Goal: Transaction & Acquisition: Download file/media

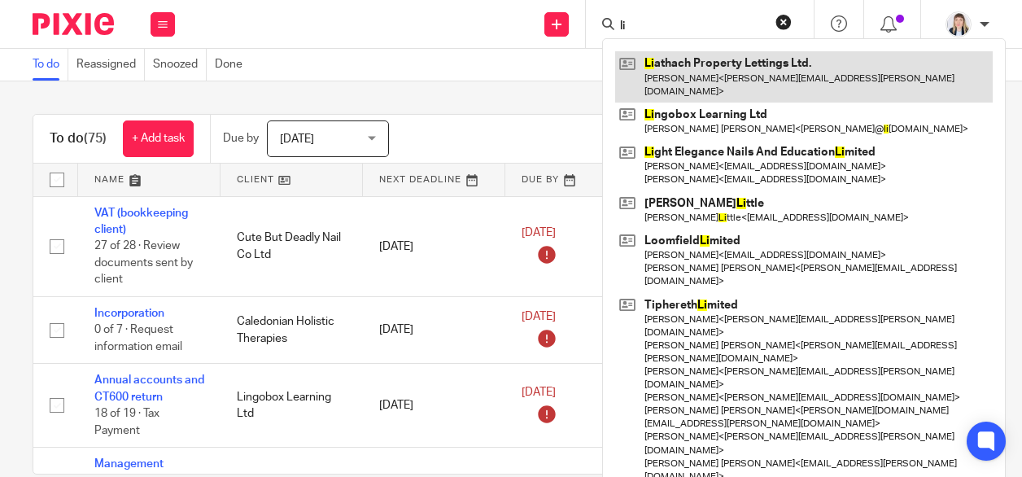
type input "li"
click at [708, 59] on link at bounding box center [804, 76] width 378 height 50
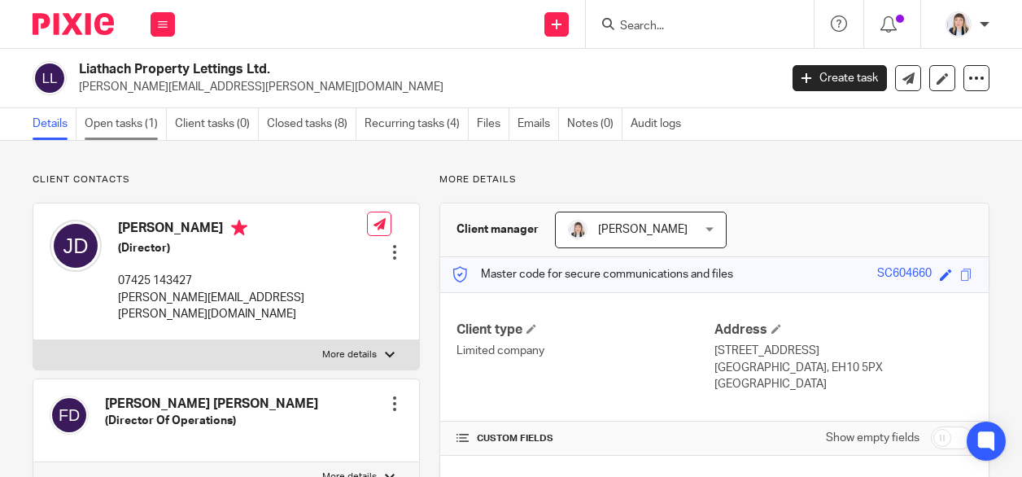
click at [106, 127] on link "Open tasks (1)" at bounding box center [126, 124] width 82 height 32
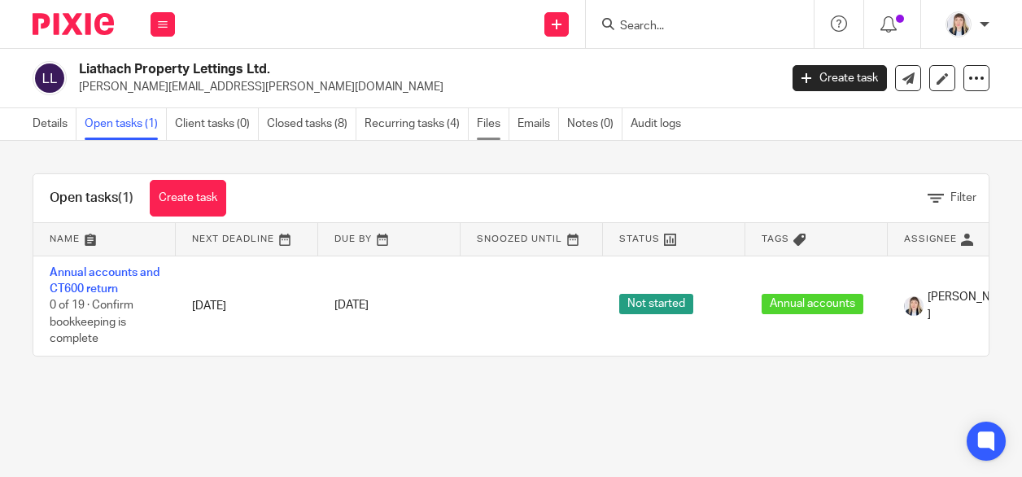
click at [485, 125] on link "Files" at bounding box center [493, 124] width 33 height 32
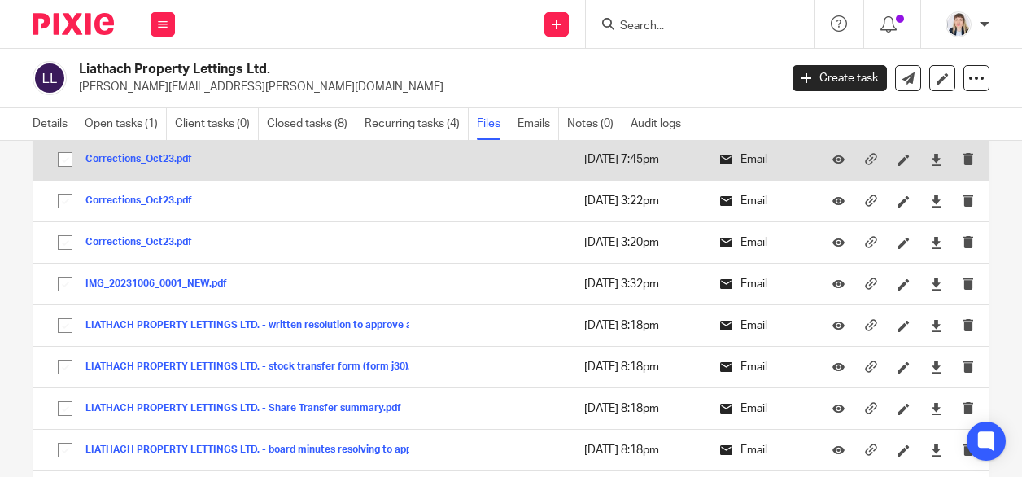
scroll to position [326, 0]
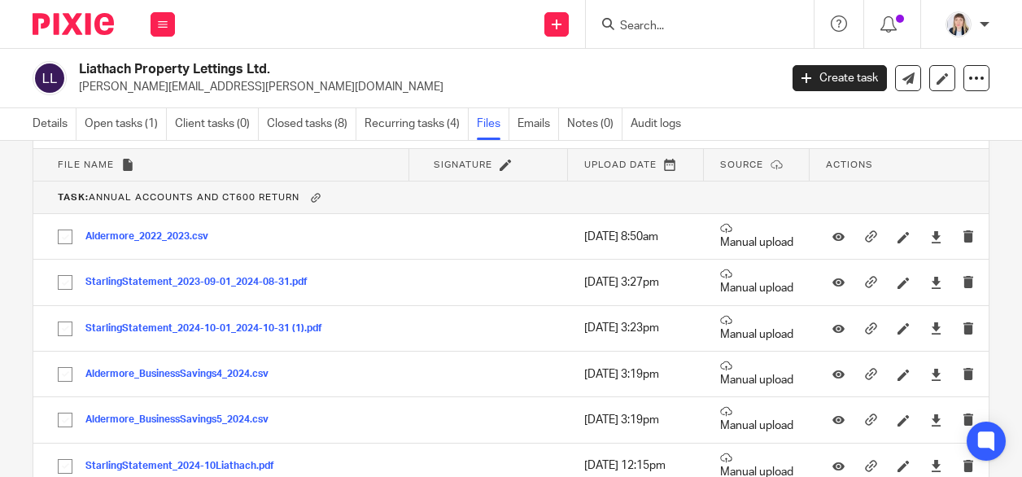
scroll to position [1791, 0]
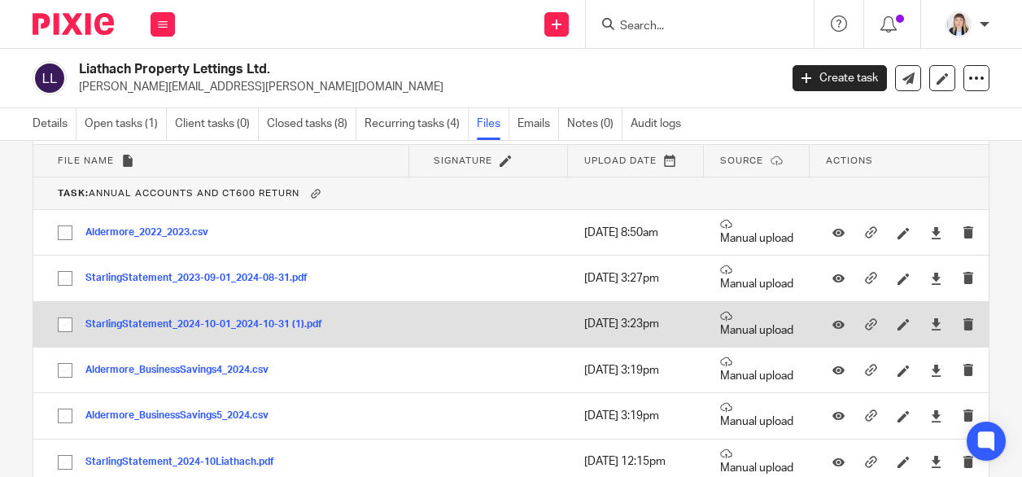
click at [279, 319] on button "StarlingStatement_2024-10-01_2024-10-31 (1).pdf" at bounding box center [209, 324] width 249 height 11
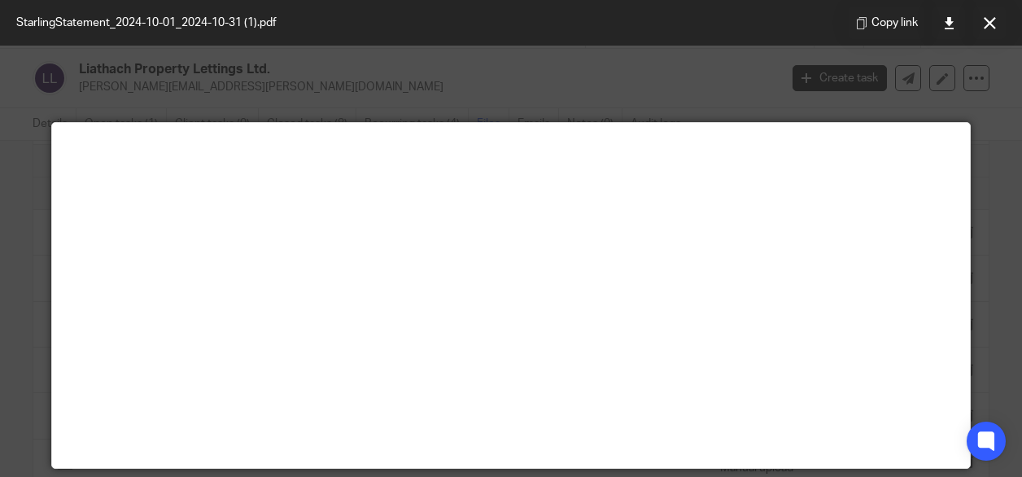
drag, startPoint x: 988, startPoint y: 22, endPoint x: 956, endPoint y: 46, distance: 40.1
click at [988, 22] on icon at bounding box center [990, 23] width 12 height 12
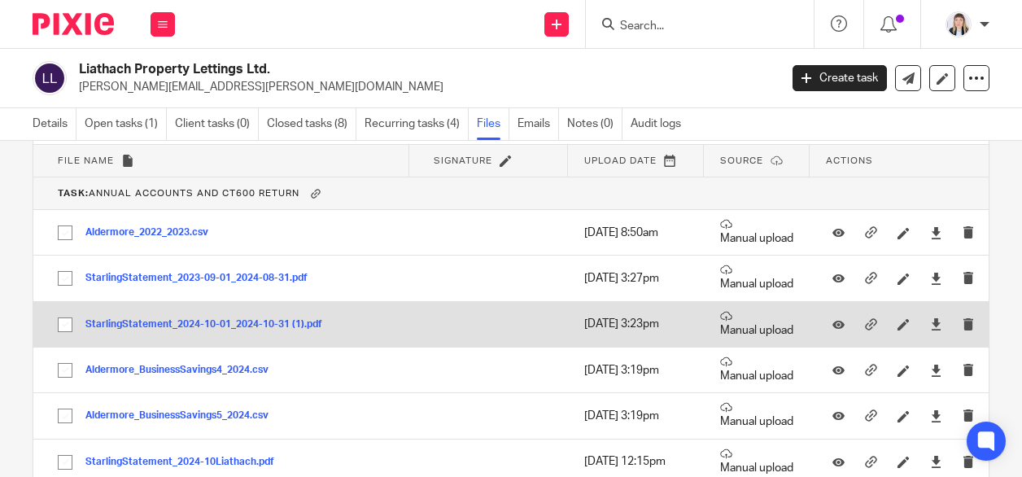
click at [300, 319] on button "StarlingStatement_2024-10-01_2024-10-31 (1).pdf" at bounding box center [209, 324] width 249 height 11
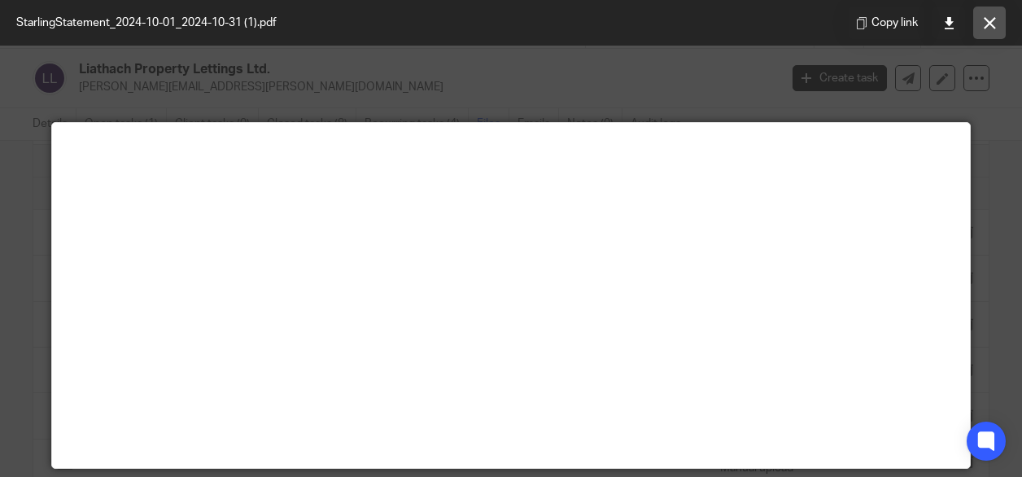
click at [985, 27] on icon at bounding box center [990, 23] width 12 height 12
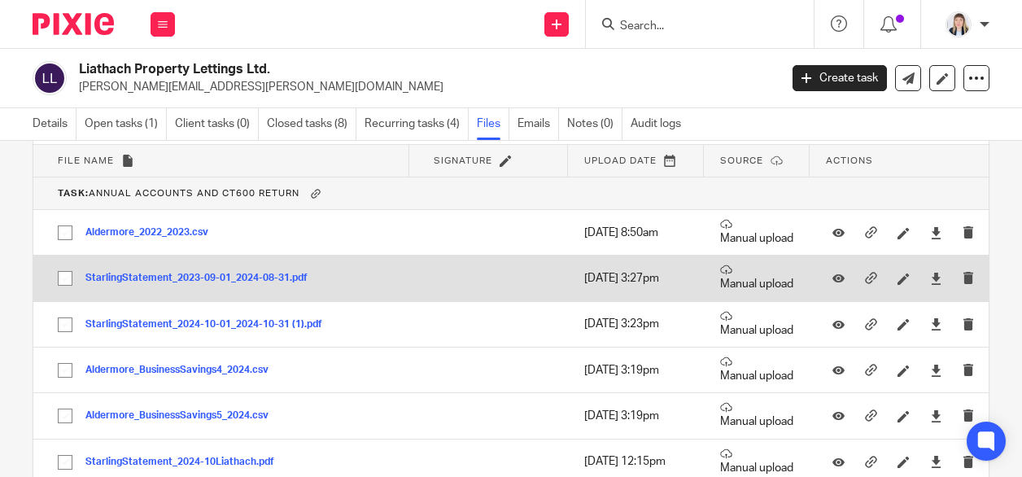
click at [225, 273] on button "StarlingStatement_2023-09-01_2024-08-31.pdf" at bounding box center [202, 278] width 234 height 11
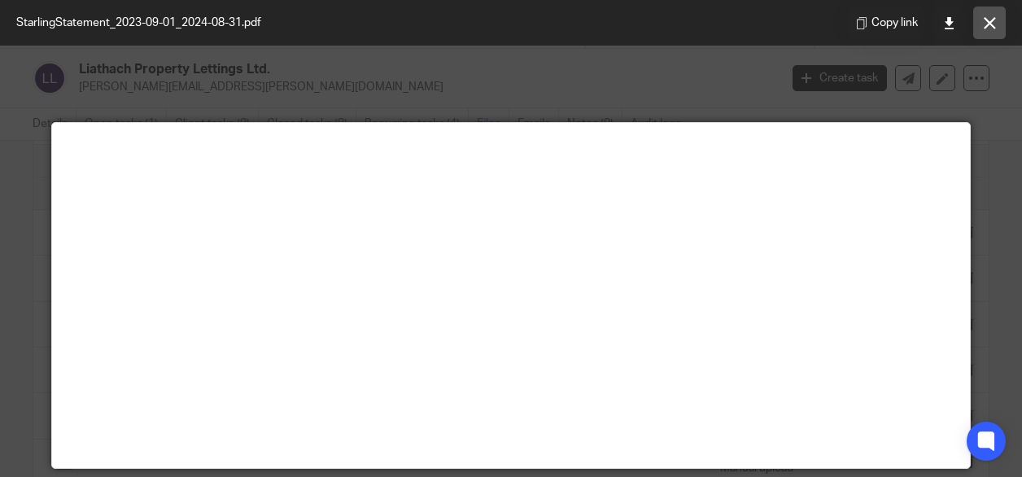
click at [984, 24] on icon at bounding box center [990, 23] width 12 height 12
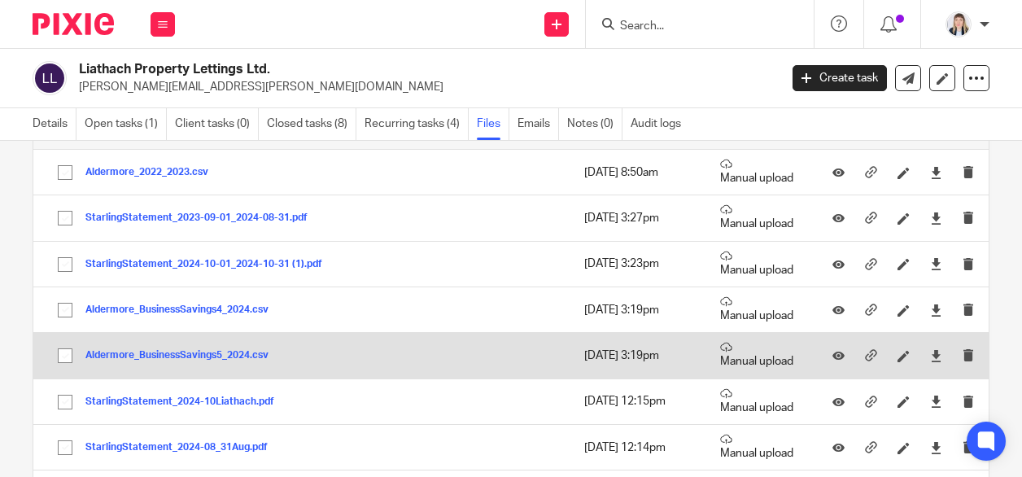
scroll to position [1872, 0]
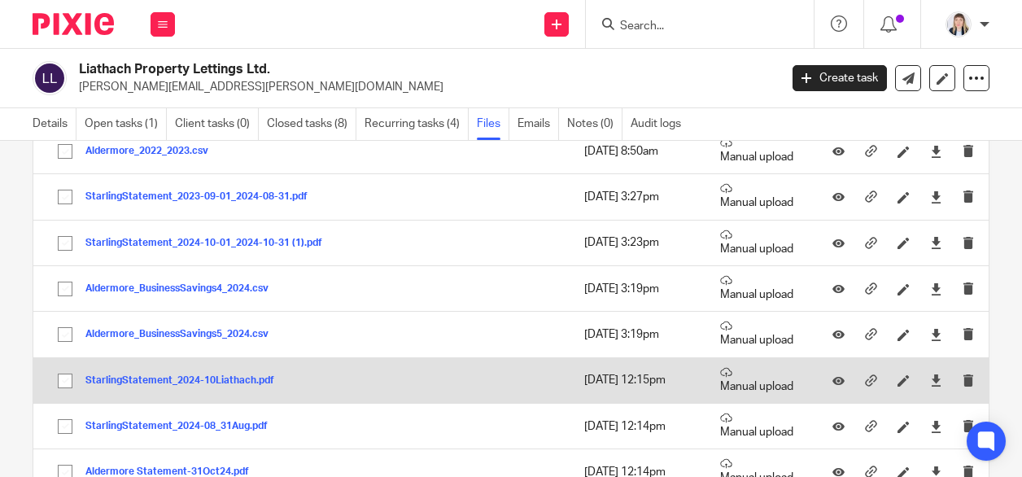
click at [195, 375] on button "StarlingStatement_2024-10Liathach.pdf" at bounding box center [185, 380] width 201 height 11
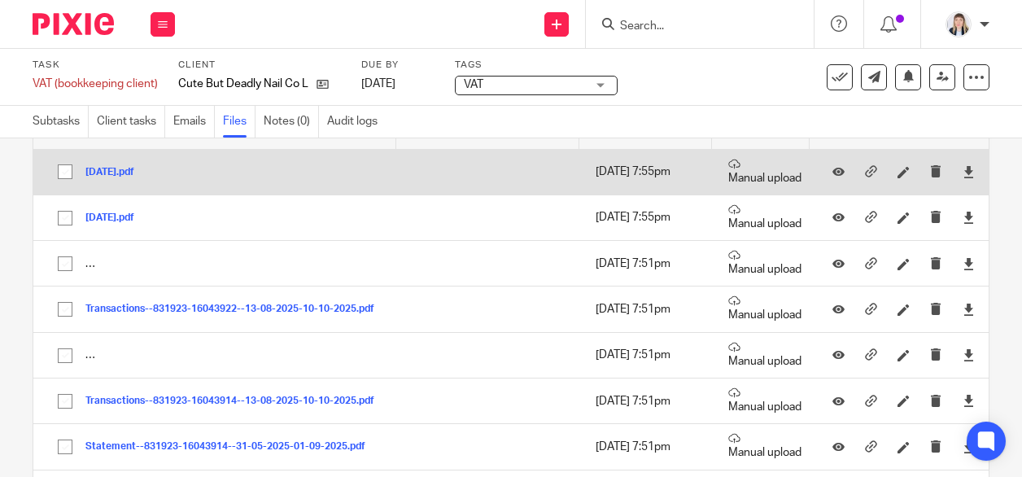
scroll to position [163, 0]
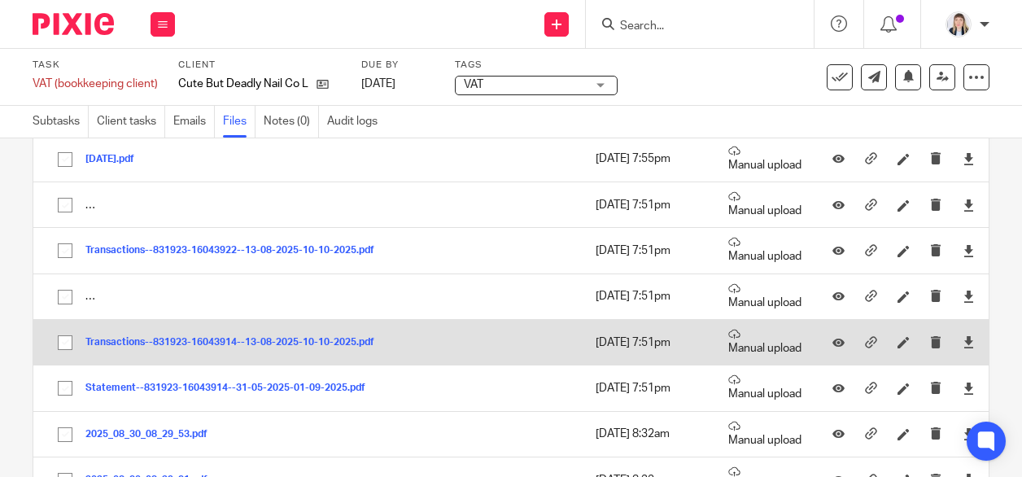
click at [57, 348] on input "checkbox" at bounding box center [65, 342] width 31 height 31
checkbox input "true"
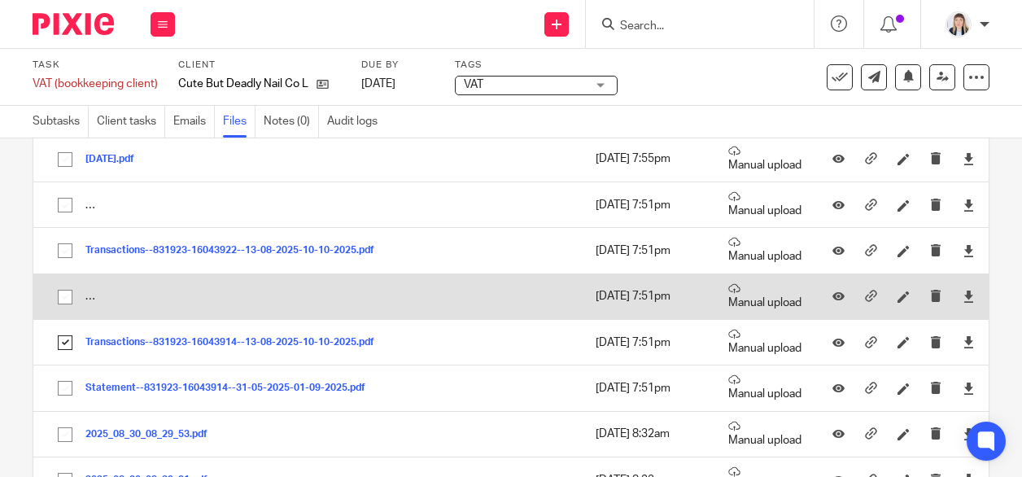
click at [63, 296] on input "checkbox" at bounding box center [65, 297] width 31 height 31
checkbox input "true"
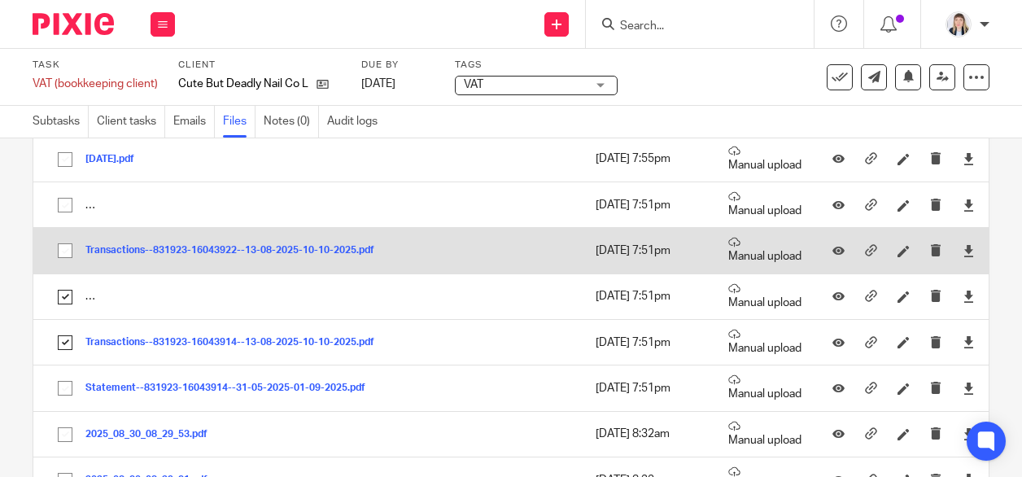
click at [66, 250] on input "checkbox" at bounding box center [65, 250] width 31 height 31
checkbox input "true"
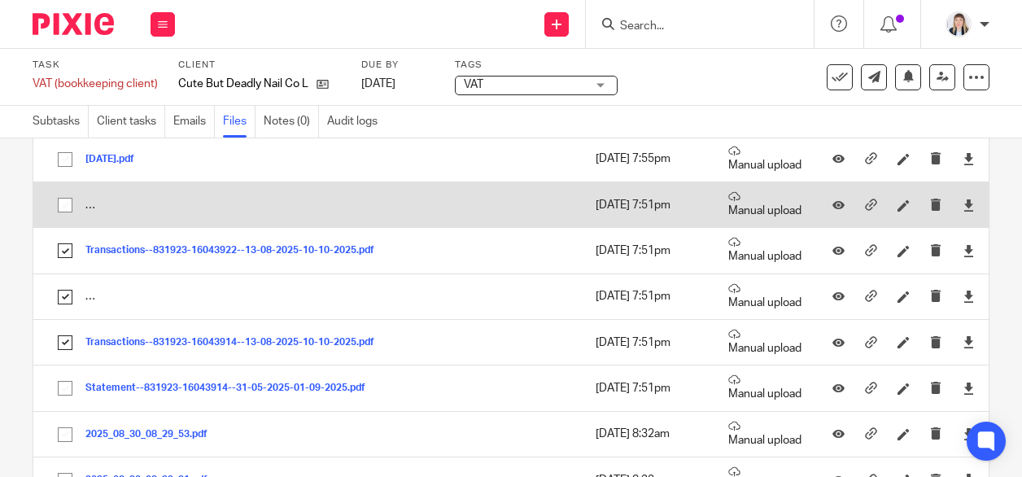
click at [66, 204] on input "checkbox" at bounding box center [65, 205] width 31 height 31
checkbox input "true"
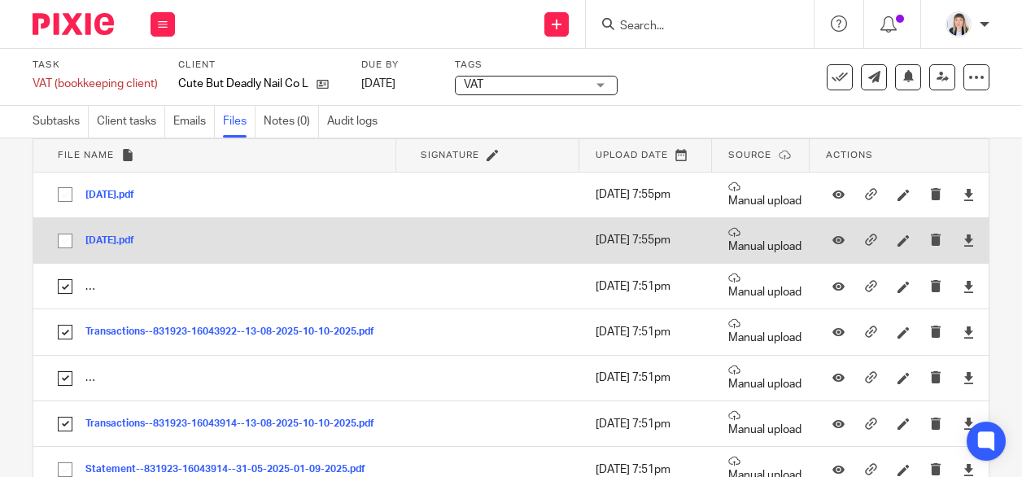
click at [57, 250] on input "checkbox" at bounding box center [65, 240] width 31 height 31
checkbox input "true"
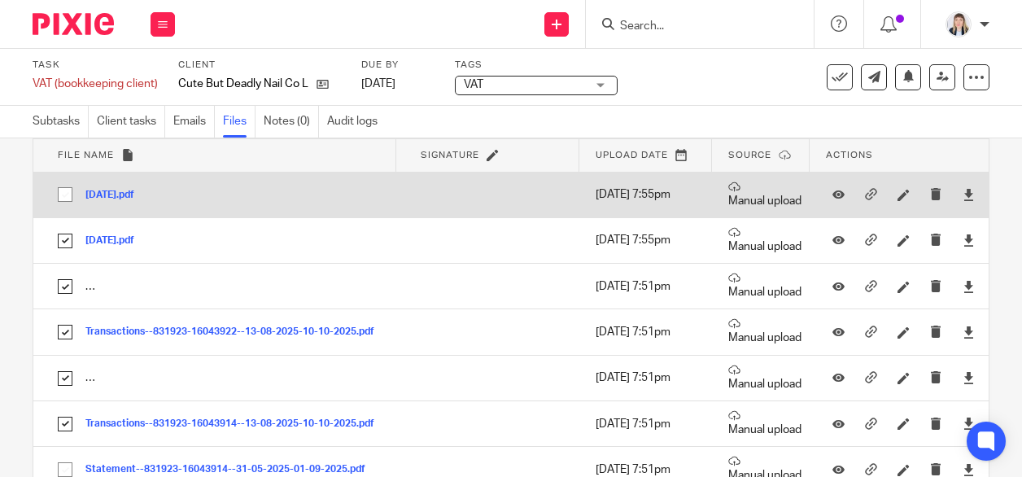
click at [59, 193] on input "checkbox" at bounding box center [65, 194] width 31 height 31
checkbox input "true"
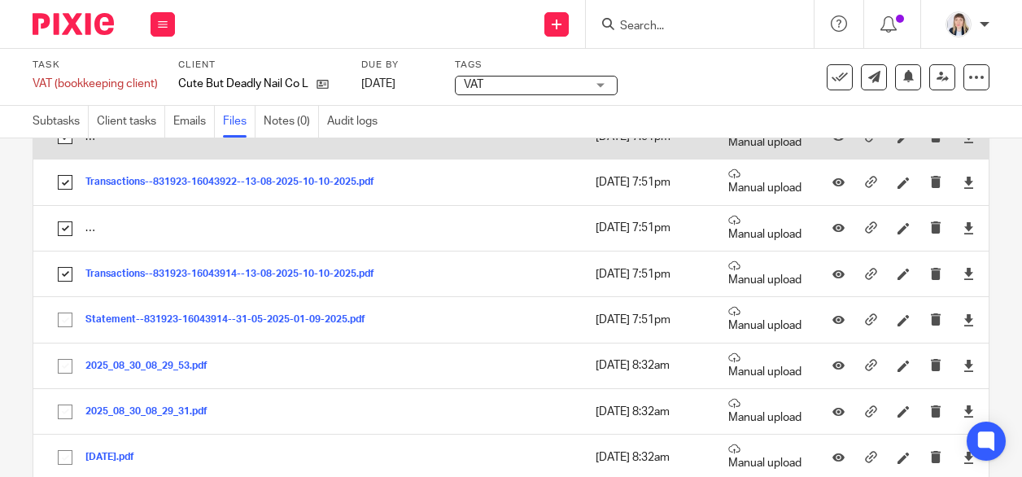
scroll to position [244, 0]
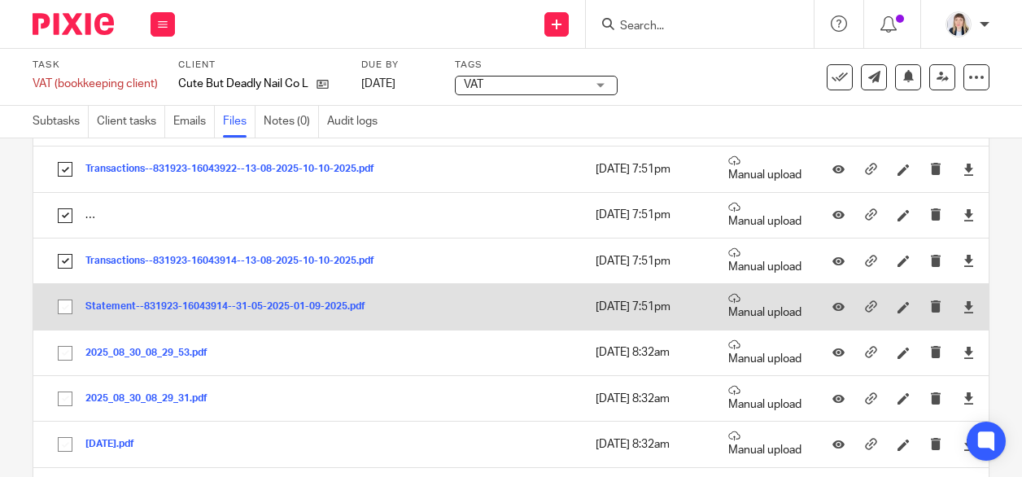
click at [67, 305] on input "checkbox" at bounding box center [65, 306] width 31 height 31
checkbox input "true"
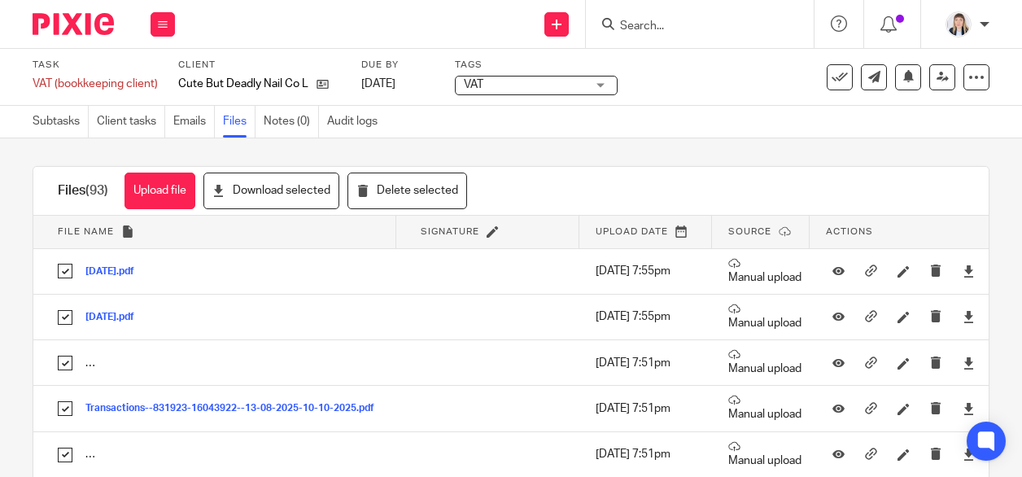
scroll to position [0, 0]
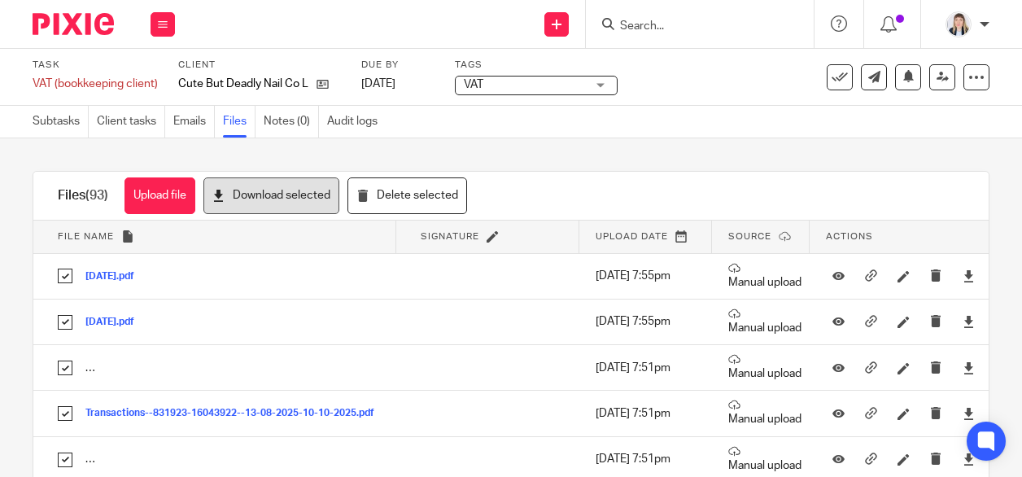
click at [249, 191] on button "Download selected" at bounding box center [271, 195] width 136 height 37
